Goal: Task Accomplishment & Management: Use online tool/utility

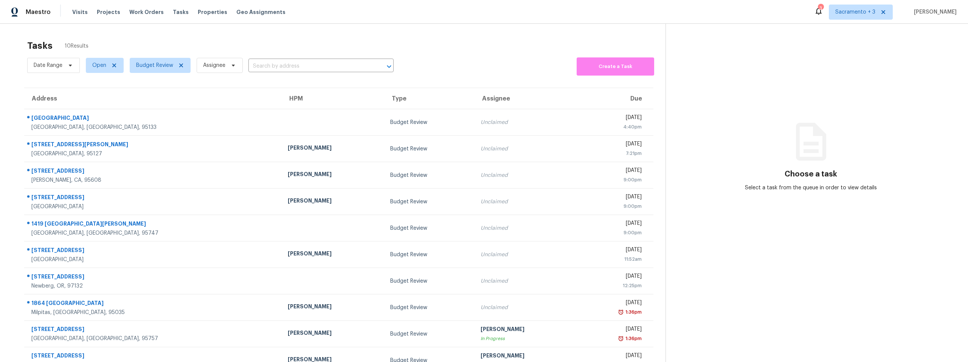
scroll to position [30, 0]
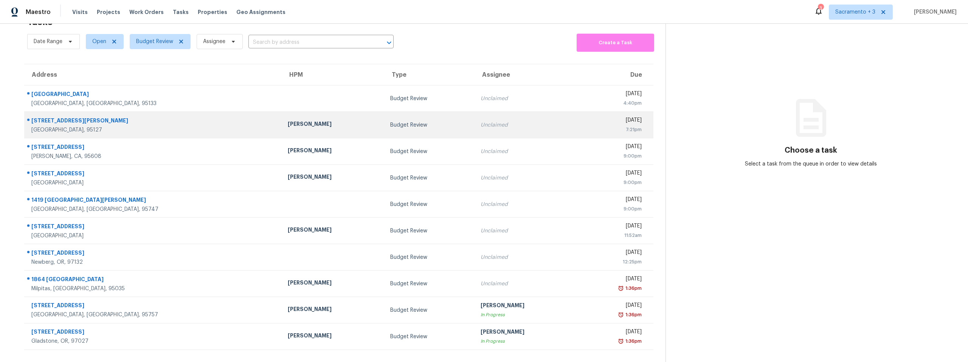
click at [81, 117] on div "[STREET_ADDRESS][PERSON_NAME]" at bounding box center [153, 121] width 244 height 9
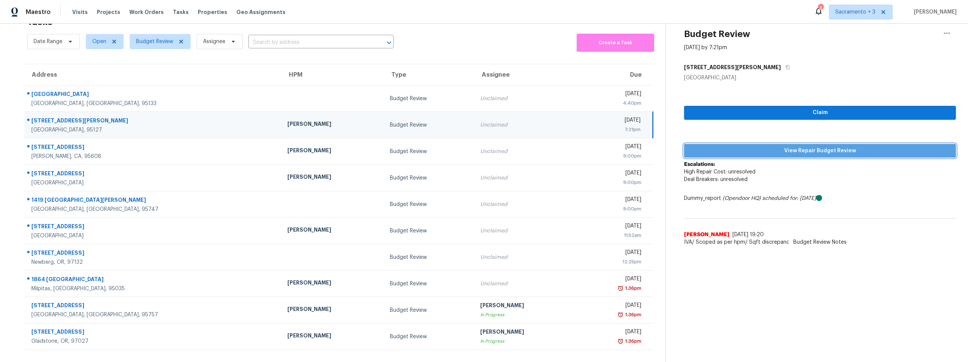
click at [808, 146] on span "View Repair Budget Review" at bounding box center [820, 150] width 260 height 9
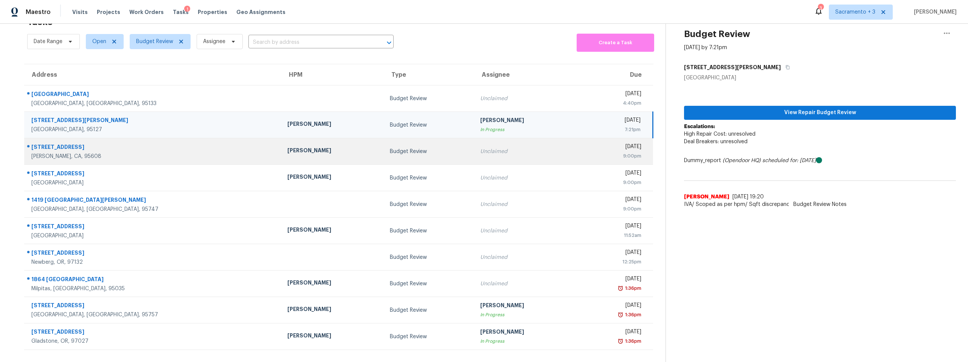
click at [40, 153] on div "[PERSON_NAME], CA, 95608" at bounding box center [153, 157] width 244 height 8
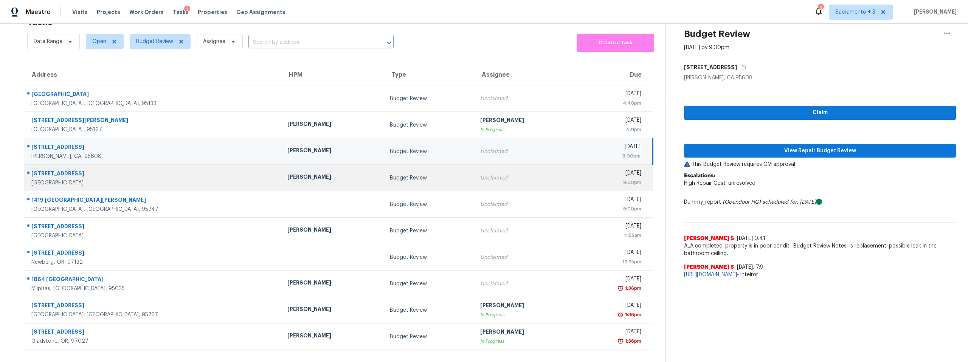
click at [66, 170] on div "[STREET_ADDRESS]" at bounding box center [153, 174] width 244 height 9
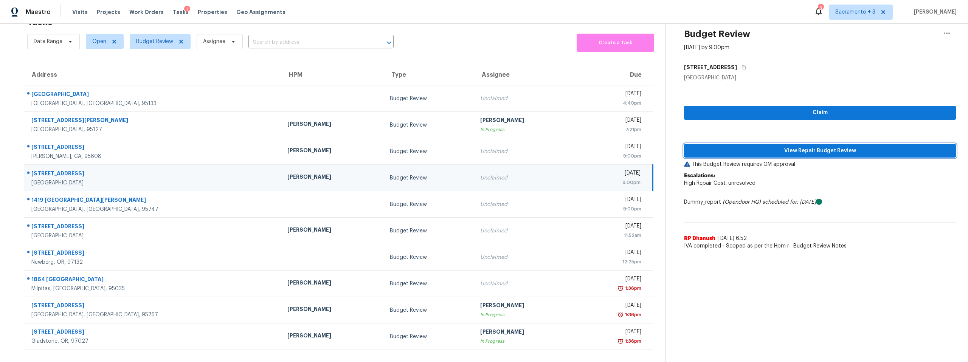
click at [807, 146] on span "View Repair Budget Review" at bounding box center [820, 150] width 260 height 9
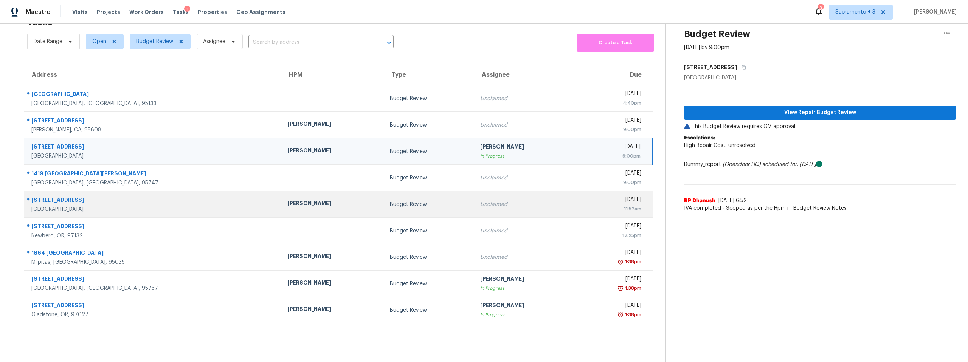
click at [57, 196] on div "[STREET_ADDRESS]" at bounding box center [153, 200] width 244 height 9
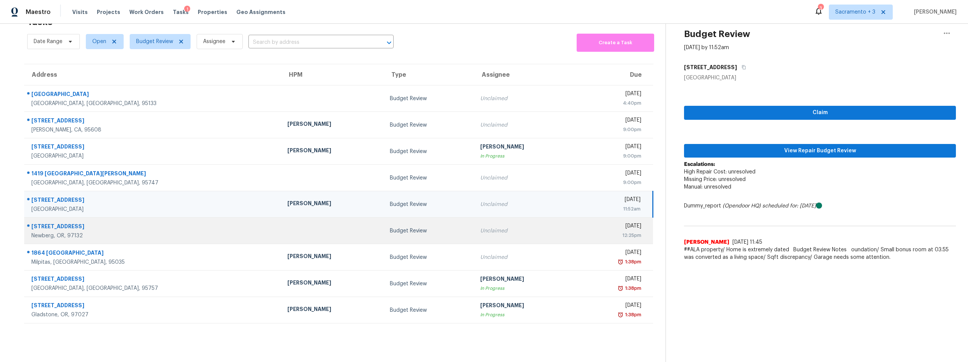
click at [57, 226] on div "[STREET_ADDRESS]" at bounding box center [153, 227] width 244 height 9
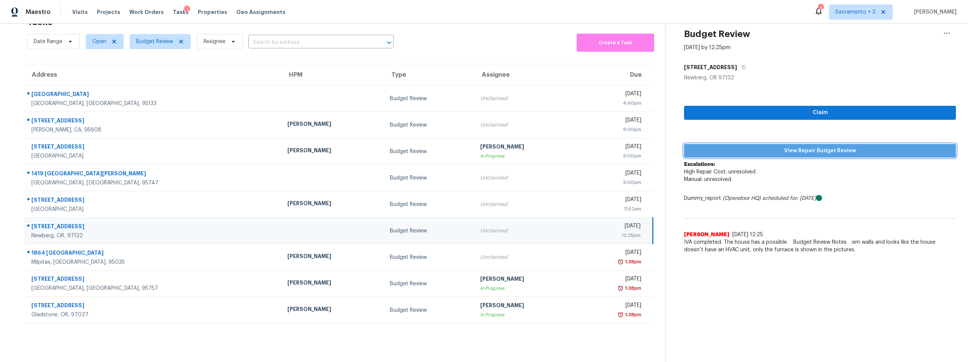
click at [806, 146] on span "View Repair Budget Review" at bounding box center [820, 150] width 260 height 9
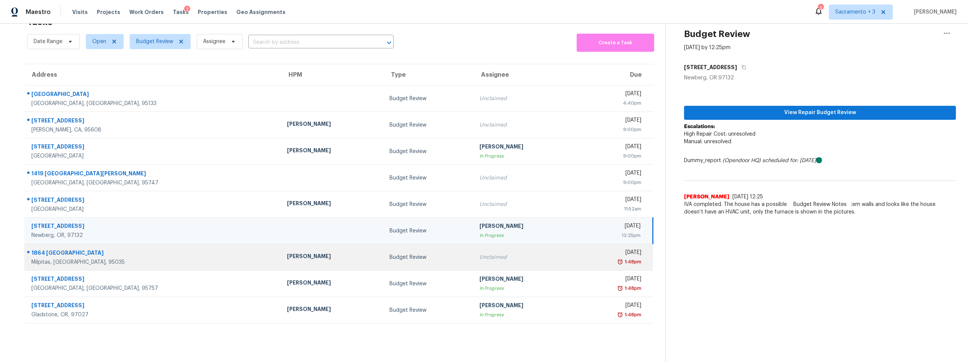
click at [75, 249] on div "1864 [GEOGRAPHIC_DATA]" at bounding box center [153, 253] width 244 height 9
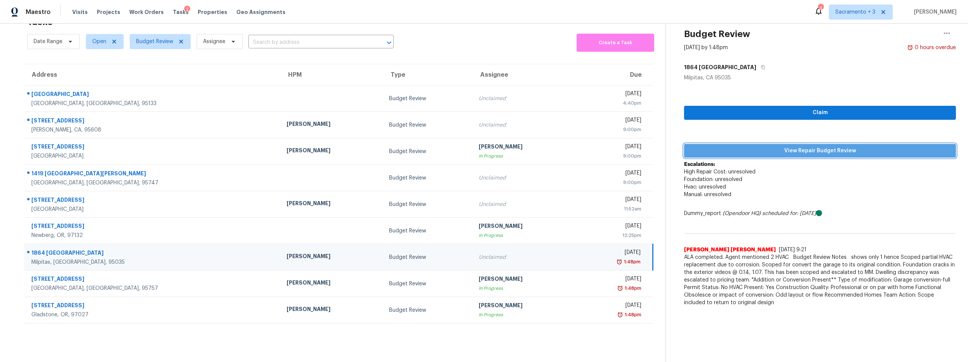
click at [864, 146] on span "View Repair Budget Review" at bounding box center [820, 150] width 260 height 9
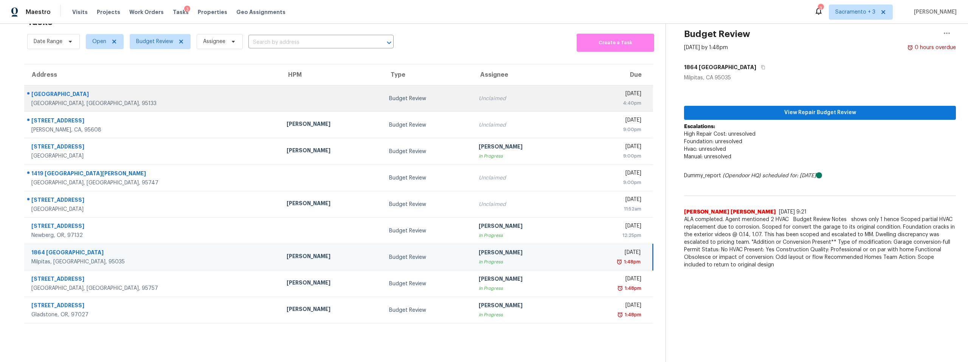
click at [56, 90] on div "[GEOGRAPHIC_DATA]" at bounding box center [152, 94] width 243 height 9
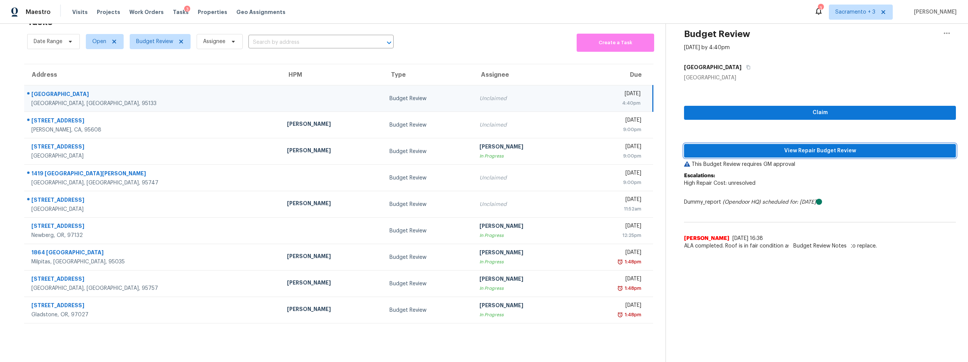
click at [797, 146] on span "View Repair Budget Review" at bounding box center [820, 150] width 260 height 9
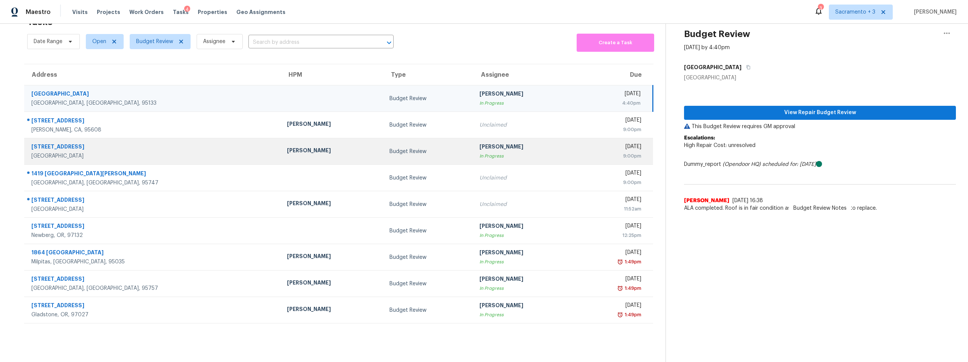
click at [68, 143] on div "[STREET_ADDRESS]" at bounding box center [153, 147] width 244 height 9
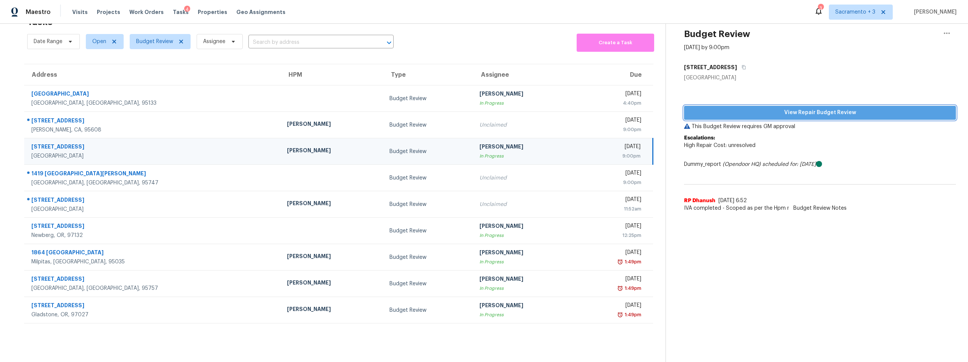
click at [825, 108] on span "View Repair Budget Review" at bounding box center [820, 112] width 260 height 9
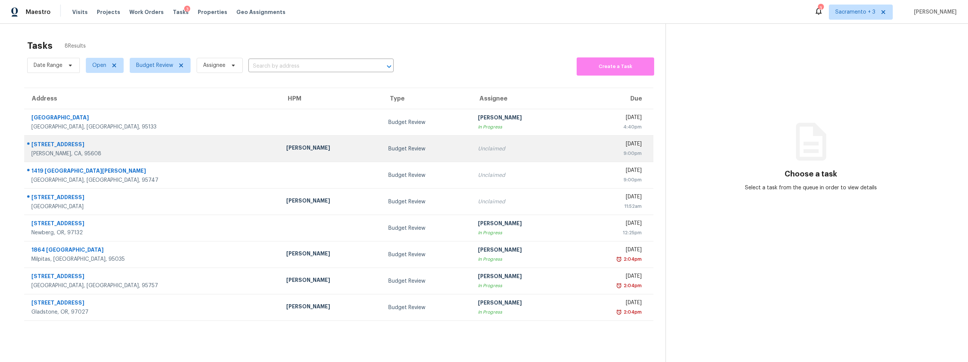
click at [67, 145] on div "[STREET_ADDRESS]" at bounding box center [152, 145] width 243 height 9
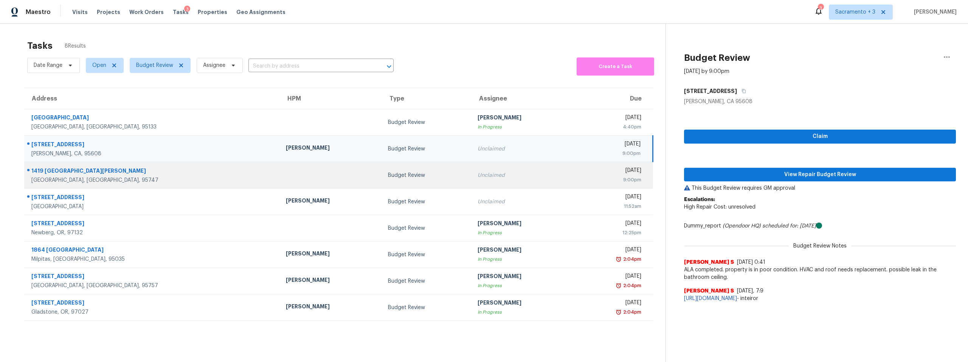
click at [82, 177] on div "[GEOGRAPHIC_DATA], [GEOGRAPHIC_DATA], 95747" at bounding box center [152, 181] width 242 height 8
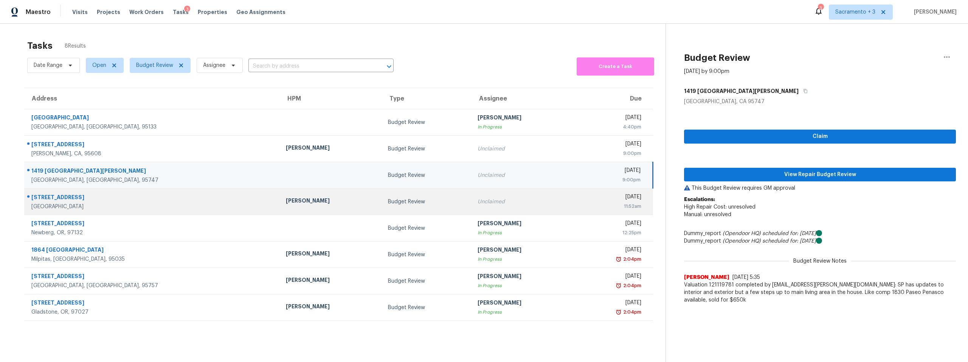
click at [85, 199] on div "[STREET_ADDRESS]" at bounding box center [152, 198] width 242 height 9
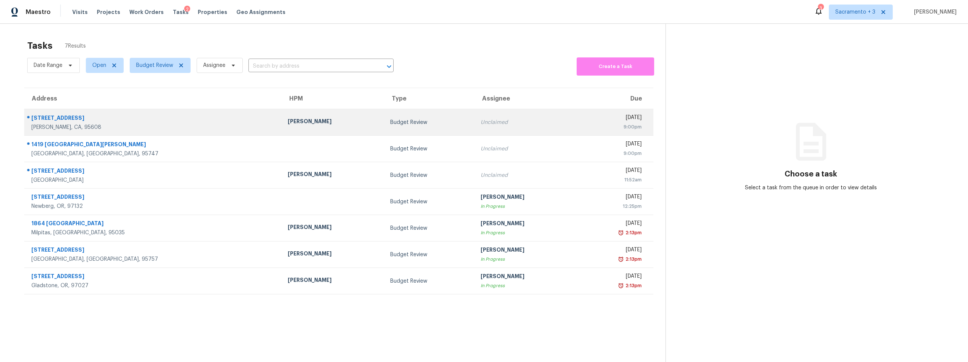
click at [71, 120] on div "[STREET_ADDRESS]" at bounding box center [153, 118] width 244 height 9
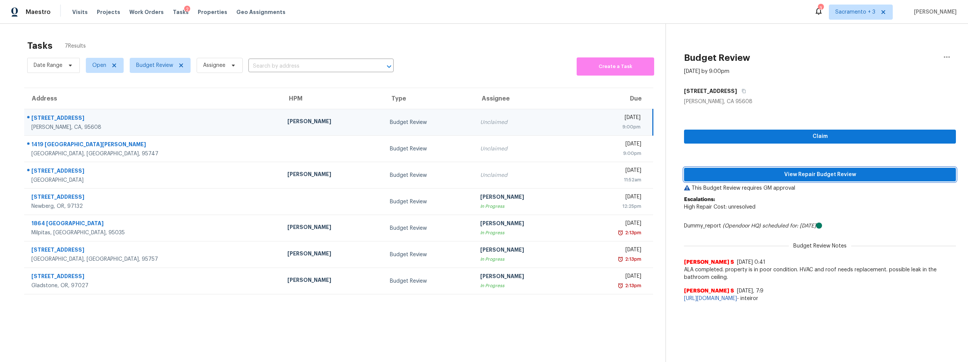
click at [819, 174] on span "View Repair Budget Review" at bounding box center [820, 174] width 260 height 9
